Goal: Register for event/course

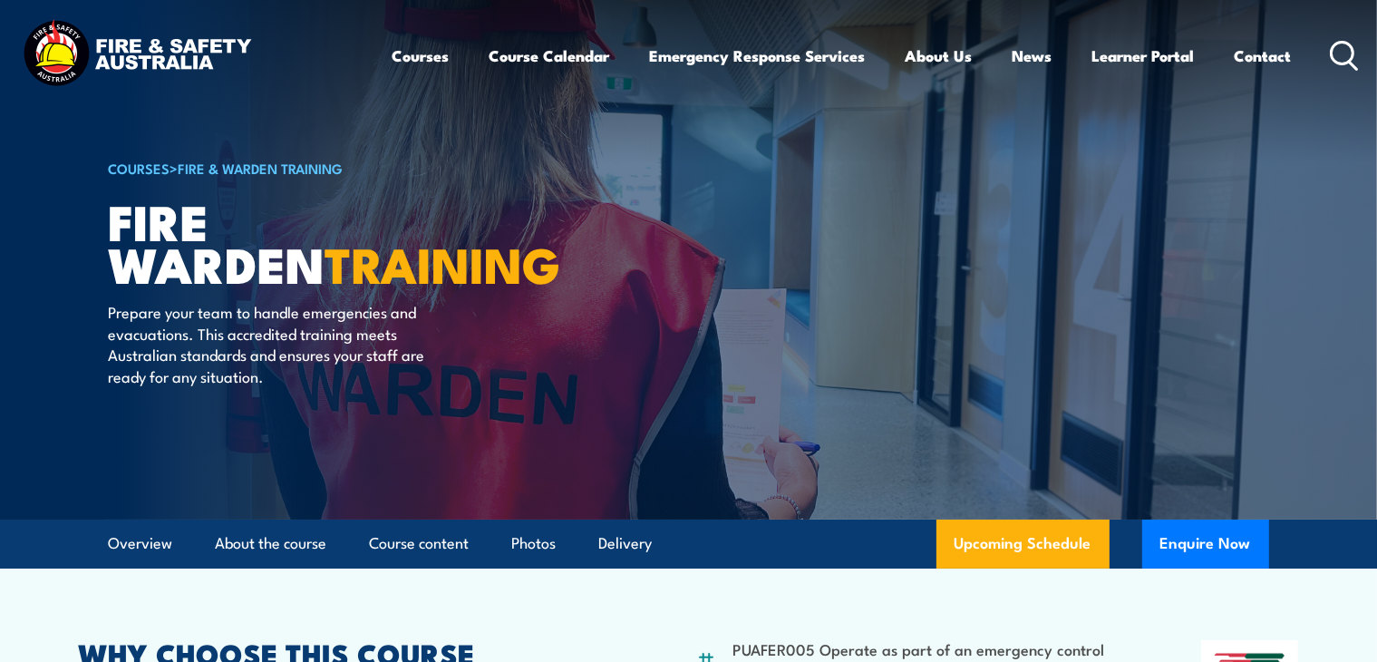
click at [888, 238] on article "COURSES > Fire & Warden Training Fire Warden TRAINING Prepare your team to hand…" at bounding box center [689, 259] width 1160 height 519
click at [982, 541] on link "Upcoming Schedule" at bounding box center [1022, 543] width 173 height 49
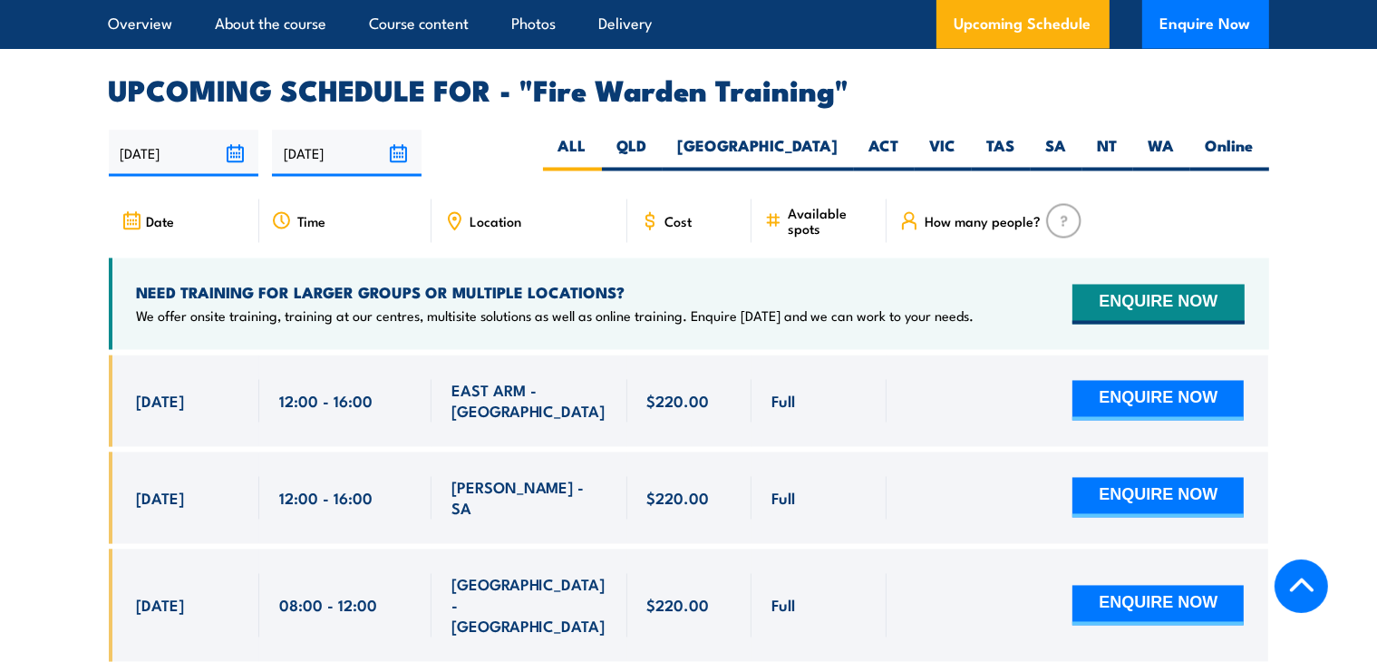
scroll to position [3147, 0]
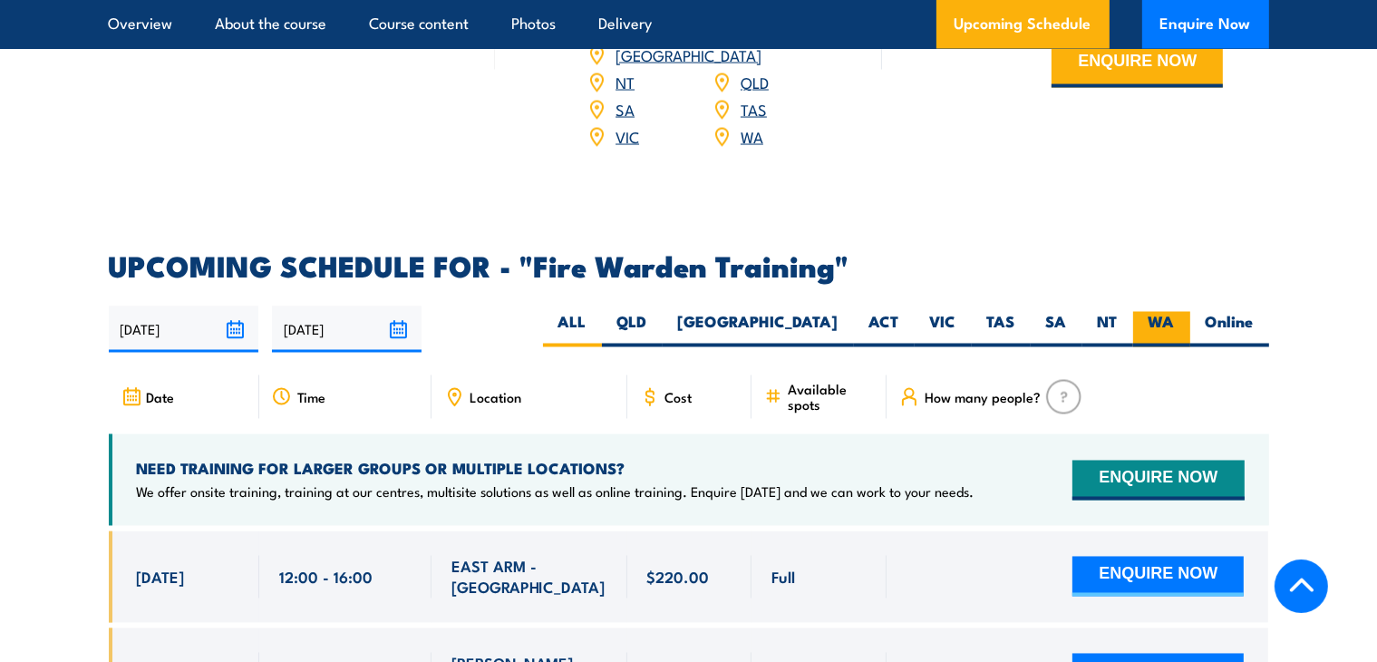
click at [1153, 312] on label "WA" at bounding box center [1161, 329] width 57 height 35
click at [1175, 312] on input "WA" at bounding box center [1181, 318] width 12 height 12
radio input "true"
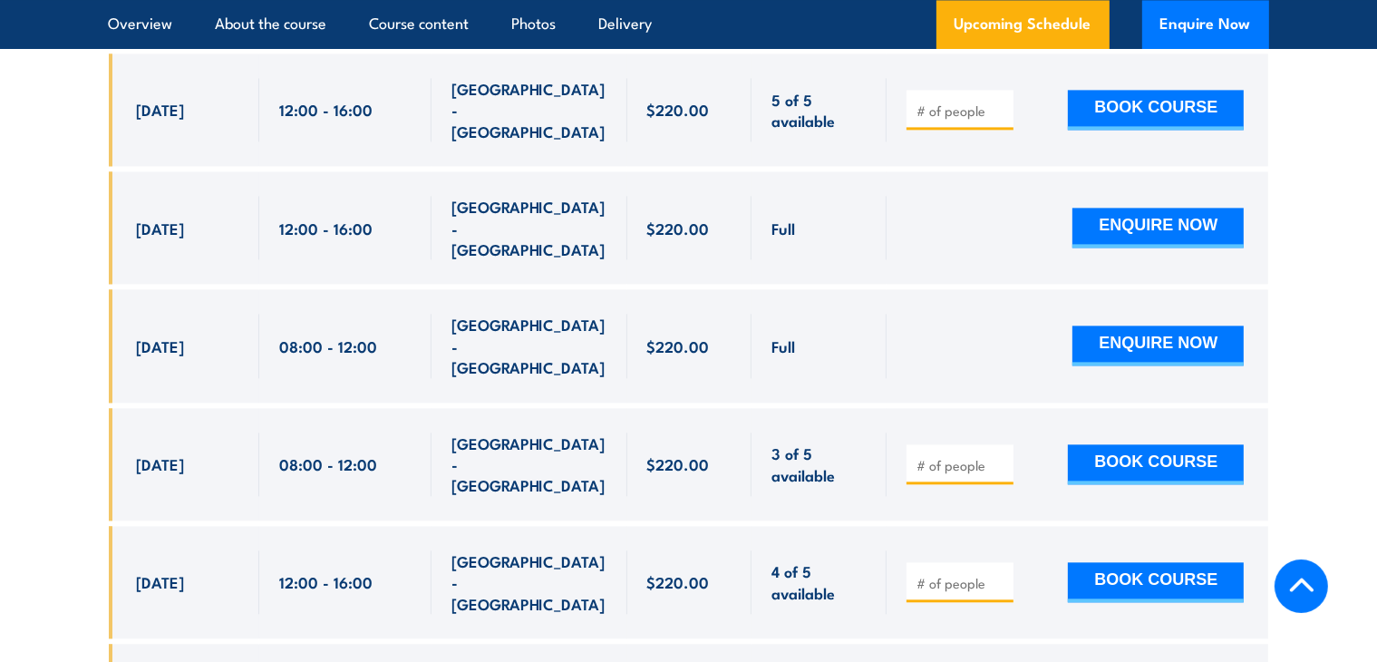
scroll to position [3643, 0]
